Goal: Information Seeking & Learning: Learn about a topic

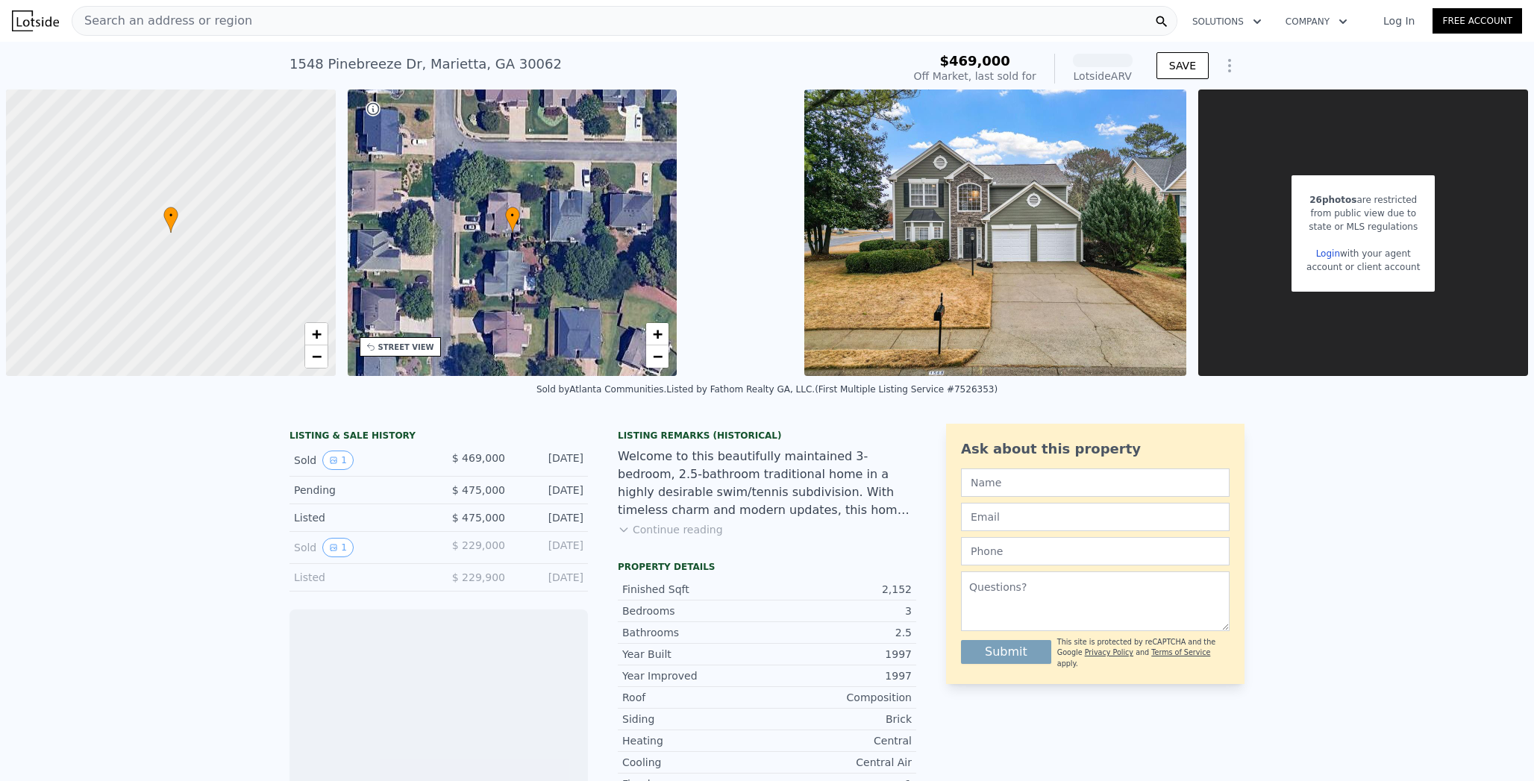
click at [409, 17] on div "Search an address or region" at bounding box center [625, 21] width 1106 height 30
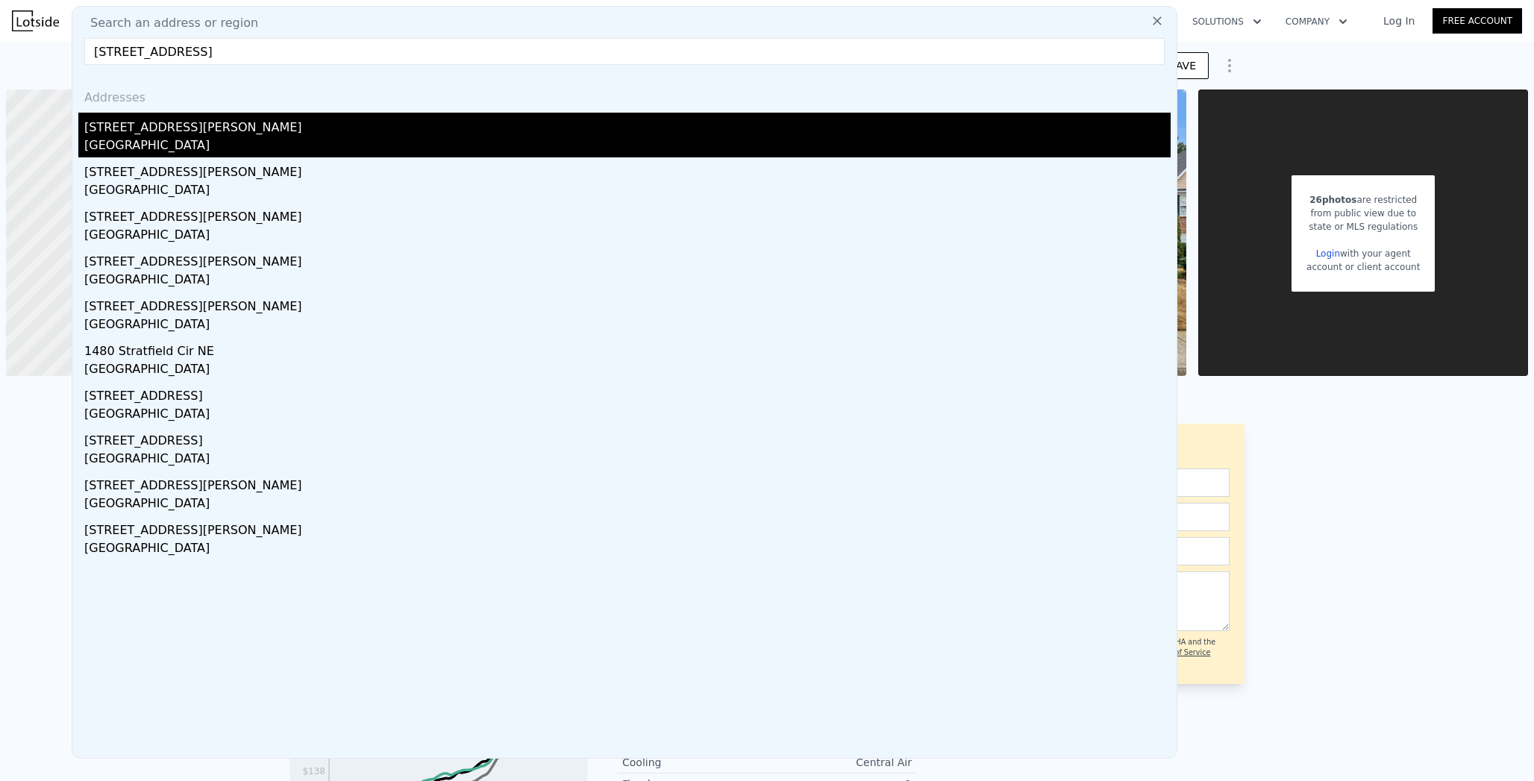
type input "[STREET_ADDRESS]"
click at [154, 130] on div "[STREET_ADDRESS][PERSON_NAME]" at bounding box center [627, 125] width 1087 height 24
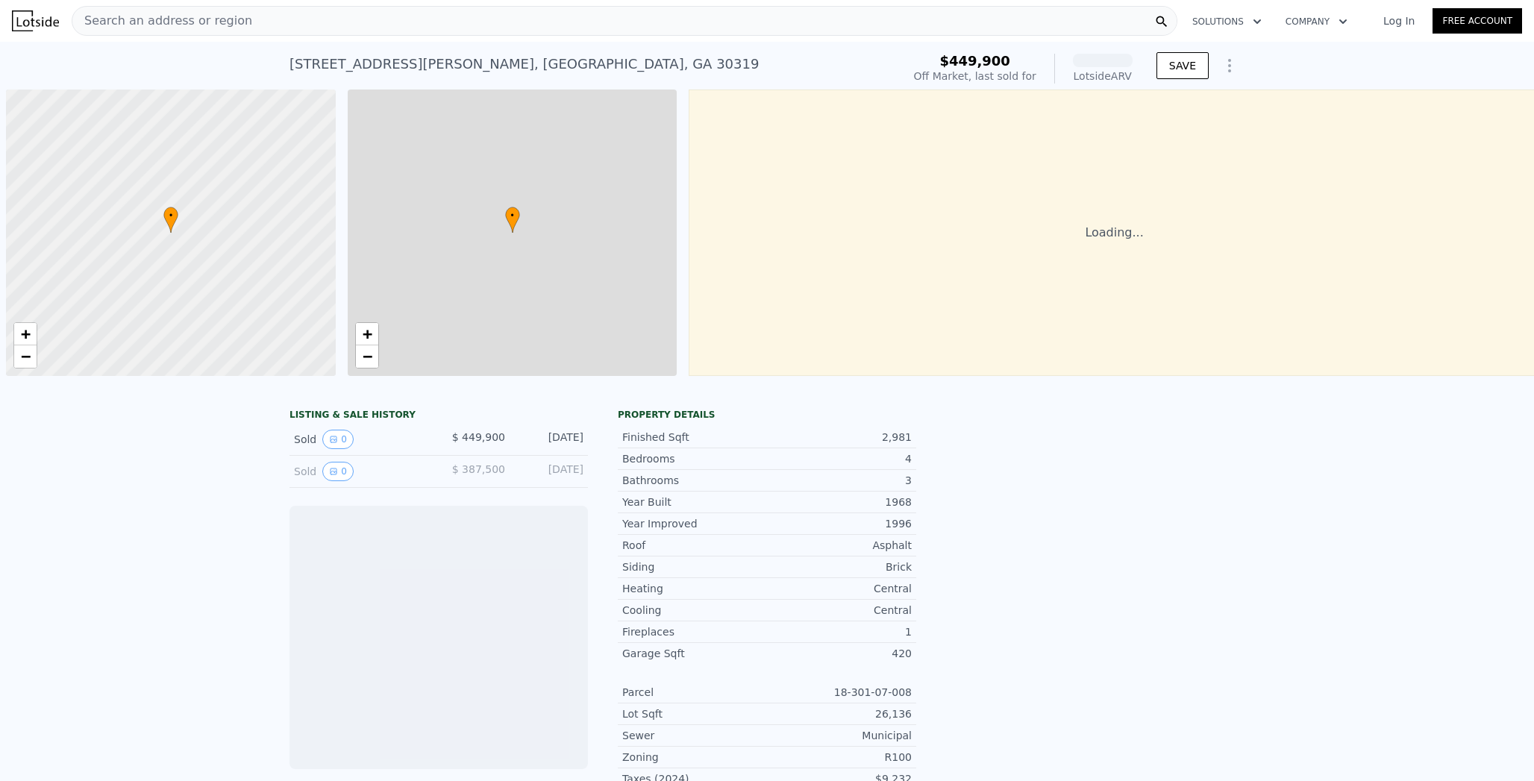
scroll to position [0, 6]
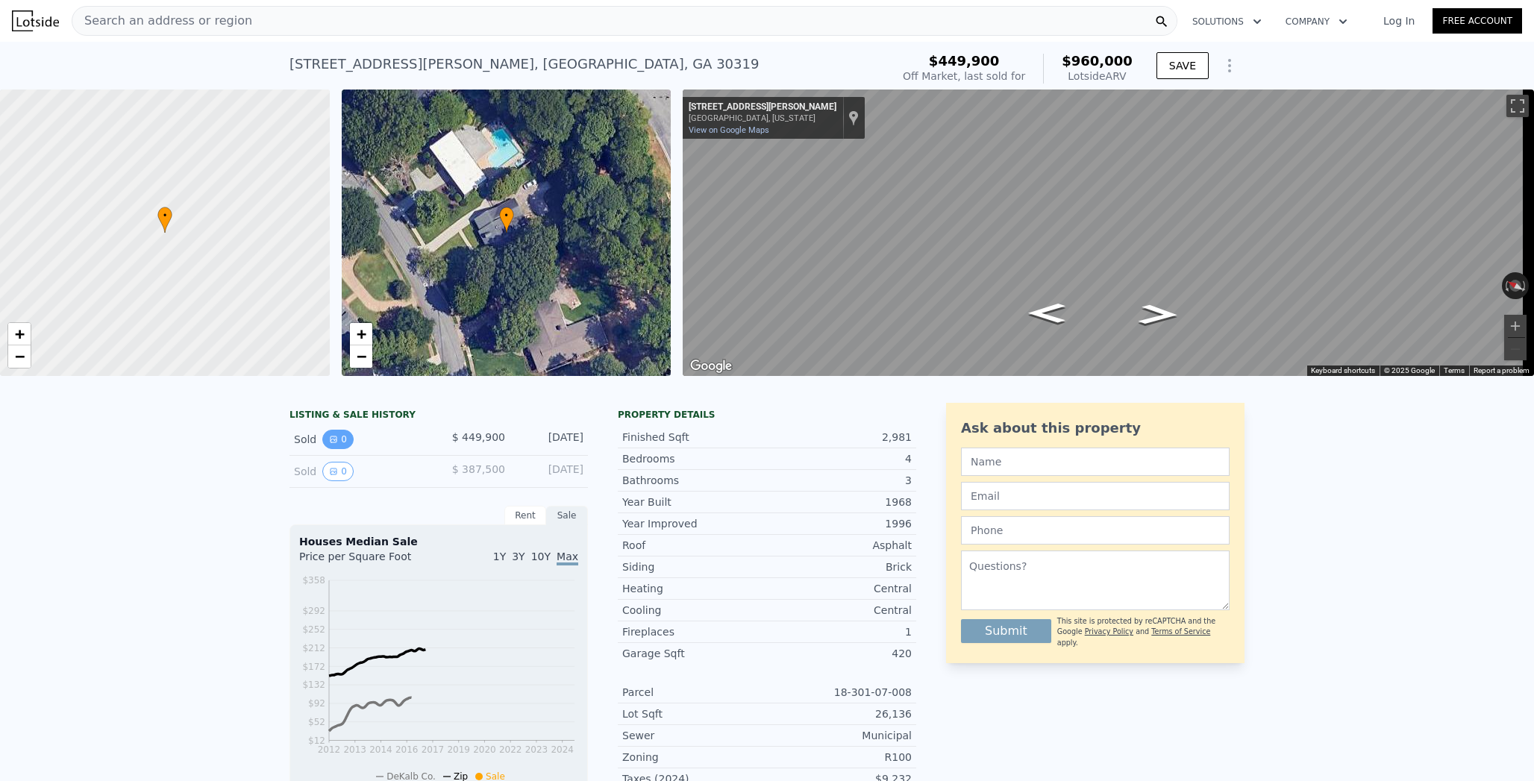
click at [331, 444] on icon "View historical data" at bounding box center [333, 439] width 9 height 9
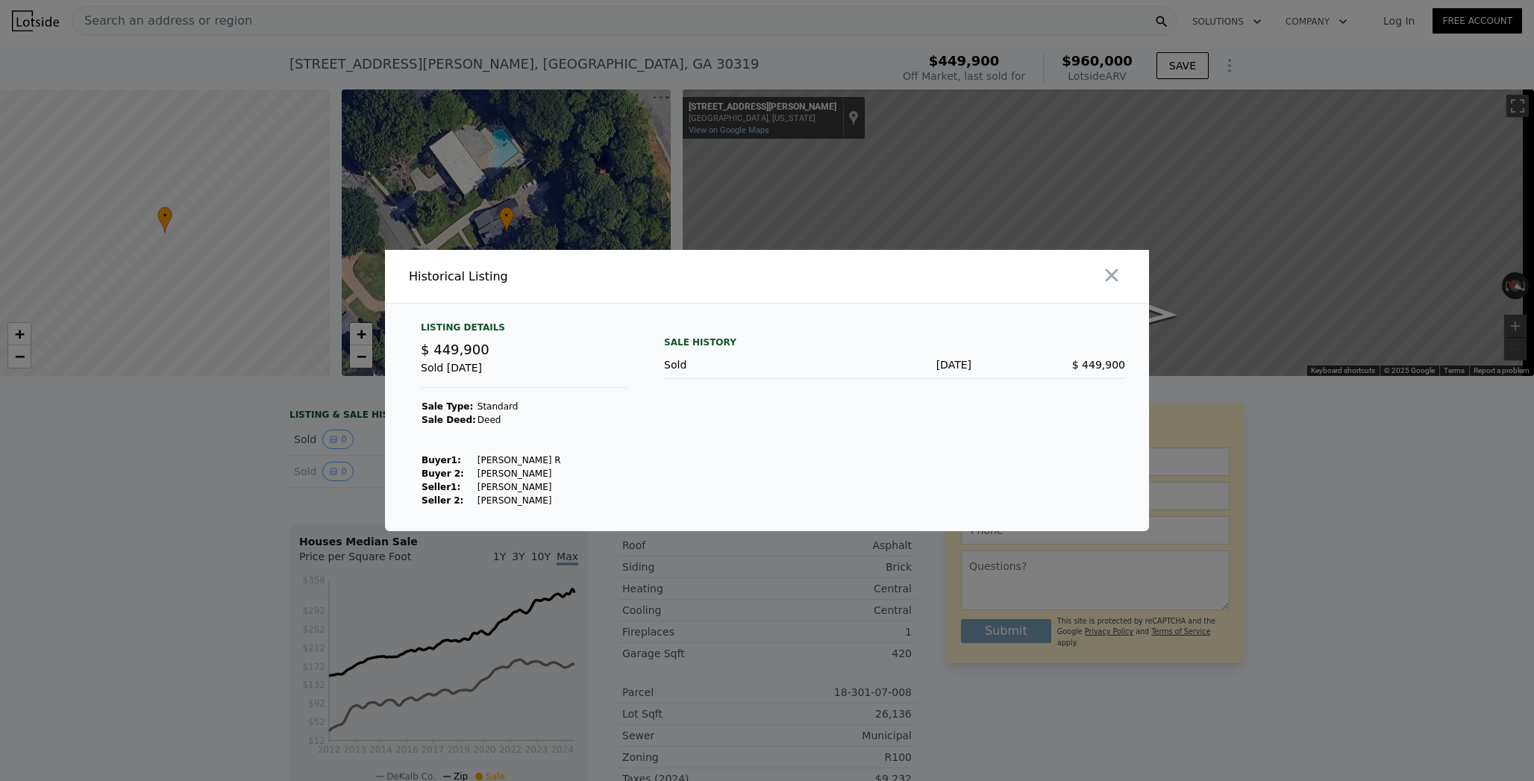
click at [330, 445] on div at bounding box center [767, 390] width 1534 height 781
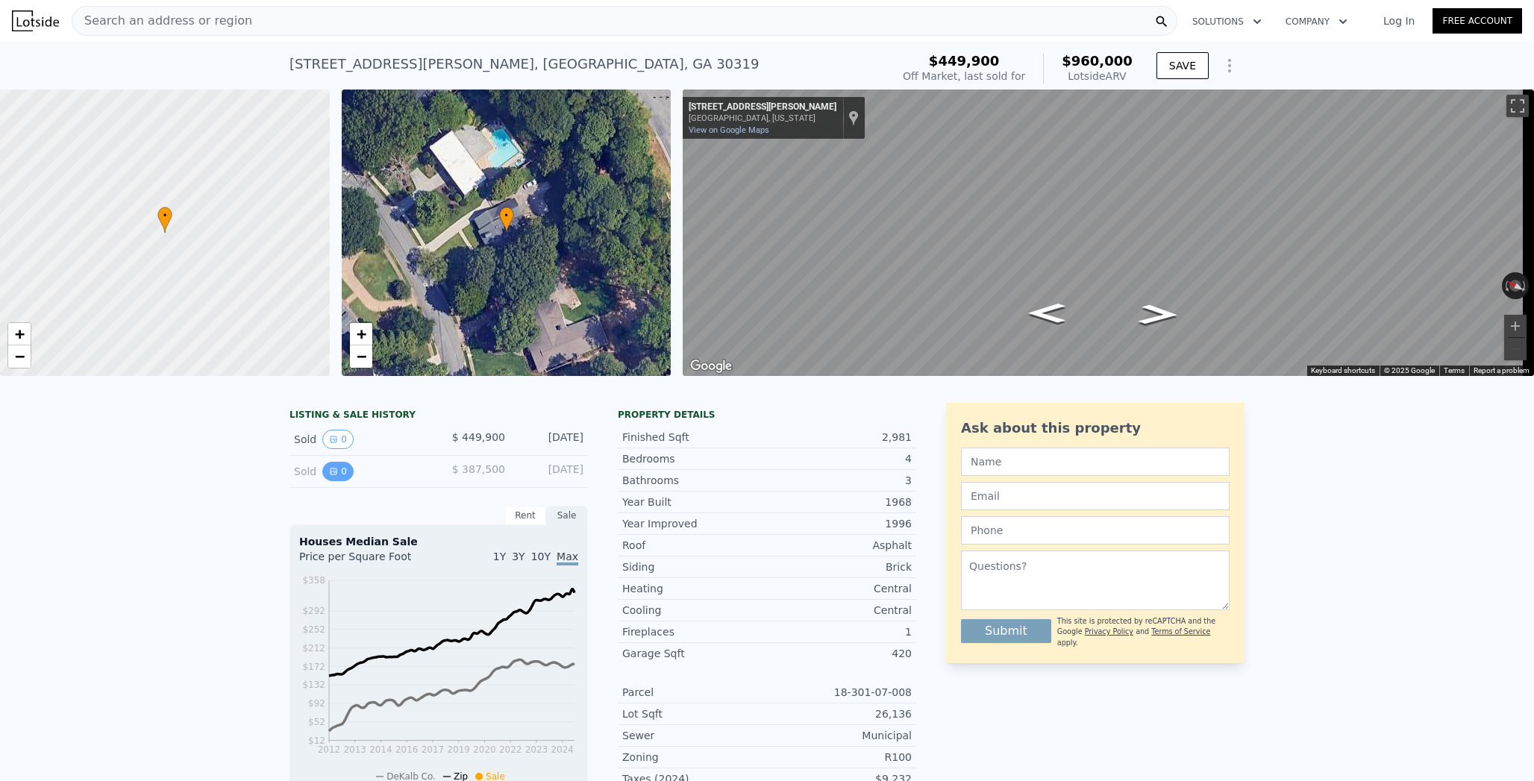
click at [331, 469] on button "0" at bounding box center [337, 471] width 31 height 19
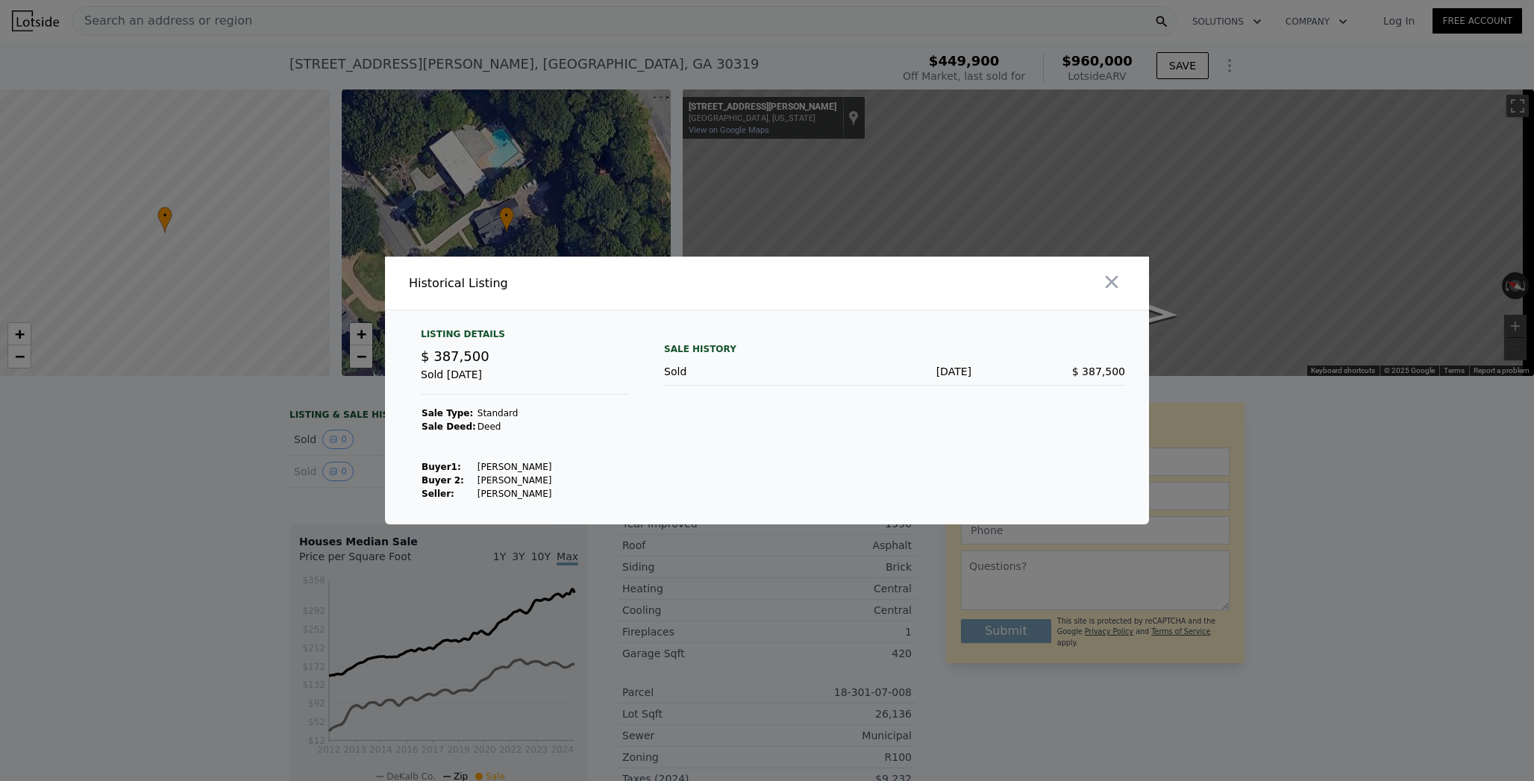
click at [250, 450] on div at bounding box center [767, 390] width 1534 height 781
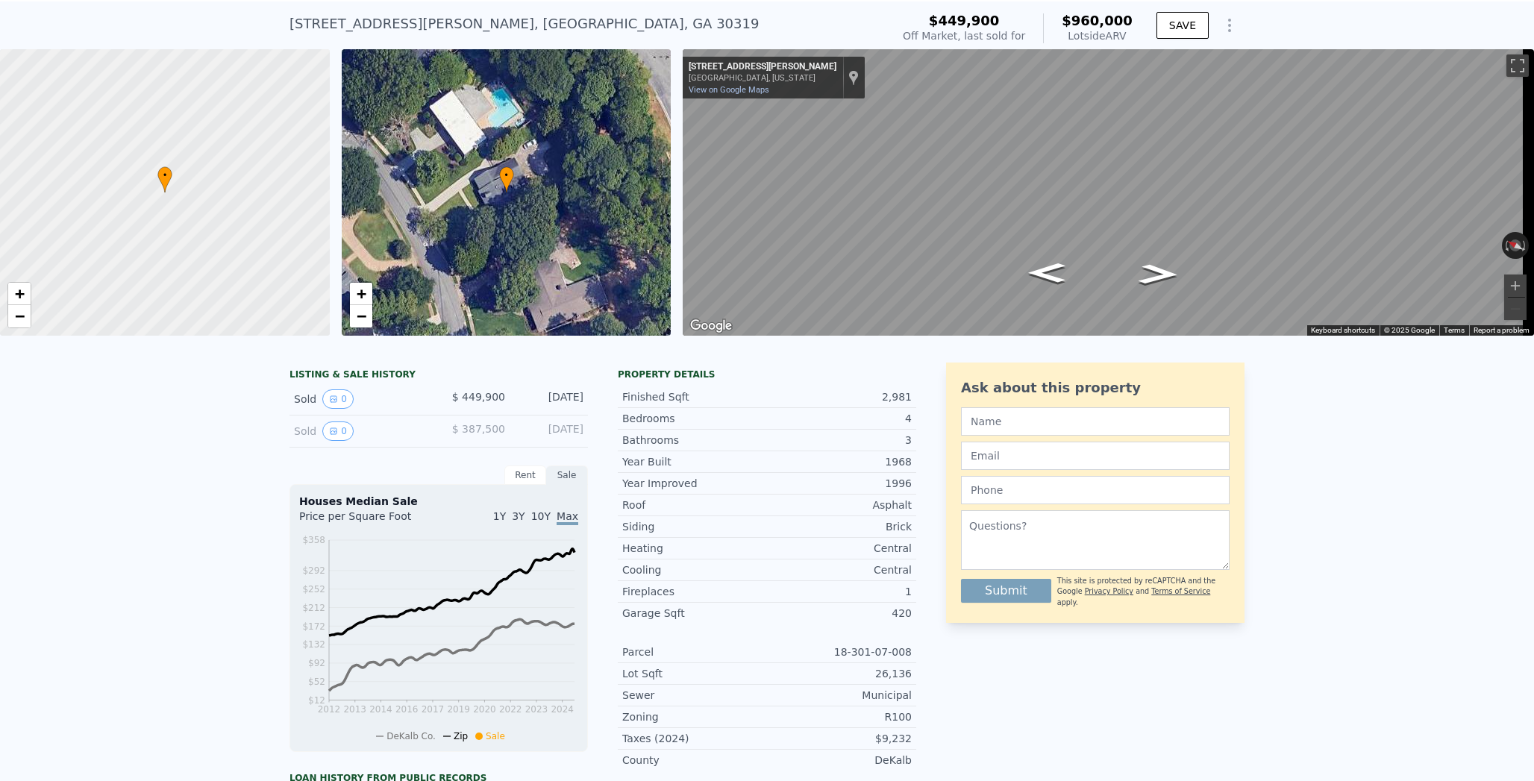
scroll to position [0, 0]
